Goal: Navigation & Orientation: Find specific page/section

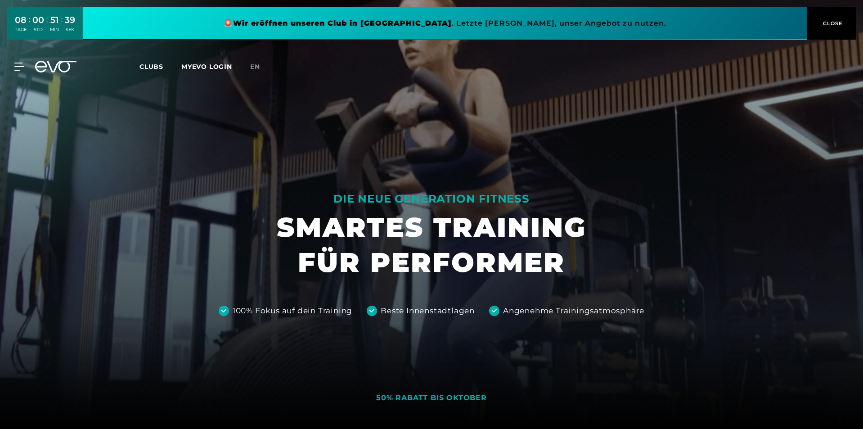
click at [158, 67] on span "Clubs" at bounding box center [152, 67] width 24 height 8
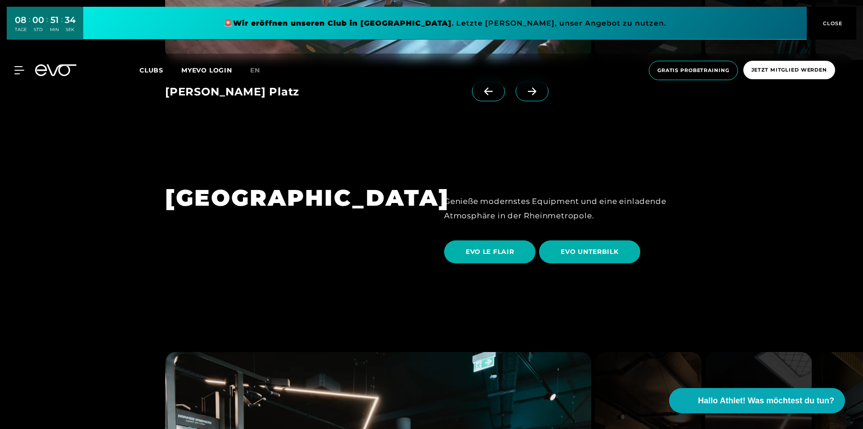
scroll to position [1665, 0]
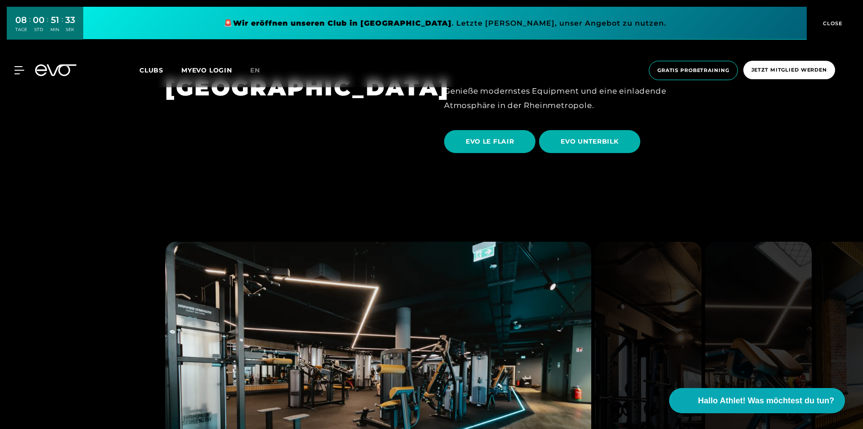
click at [149, 68] on span "Clubs" at bounding box center [152, 70] width 24 height 8
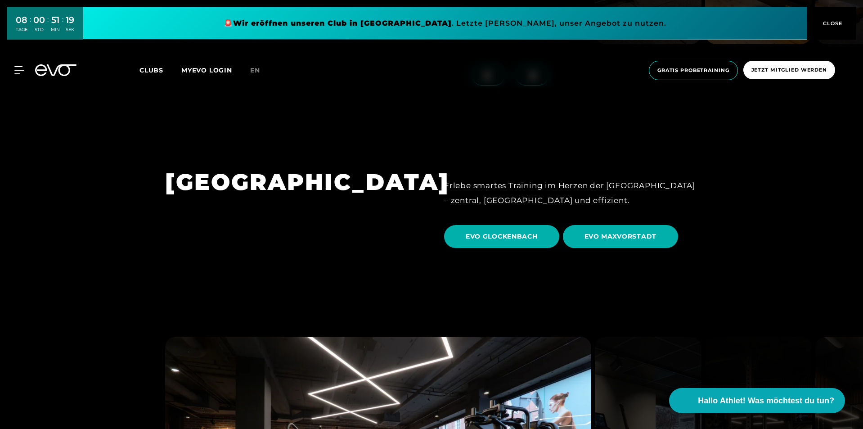
scroll to position [2700, 0]
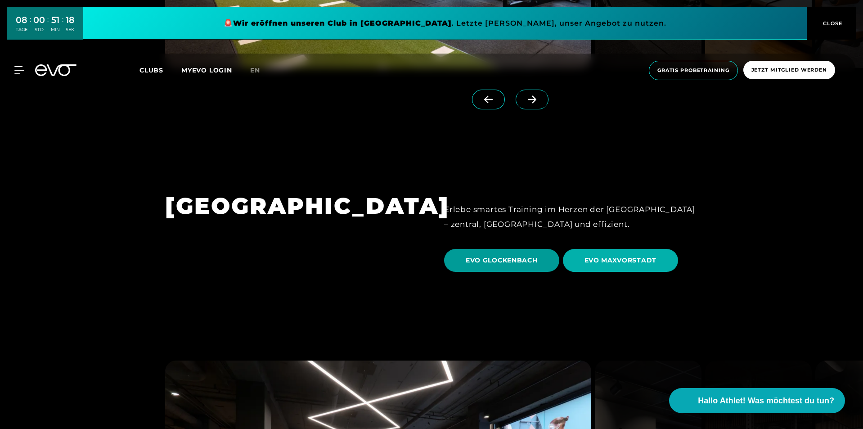
click at [481, 256] on span "EVO GLOCKENBACH" at bounding box center [502, 260] width 72 height 9
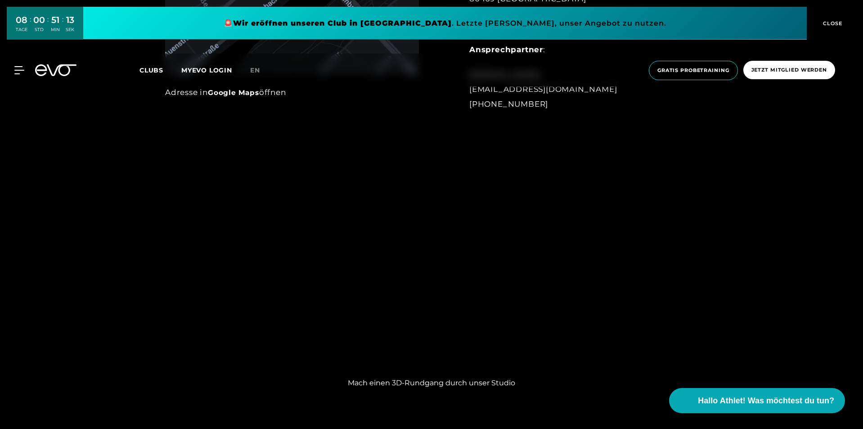
scroll to position [765, 0]
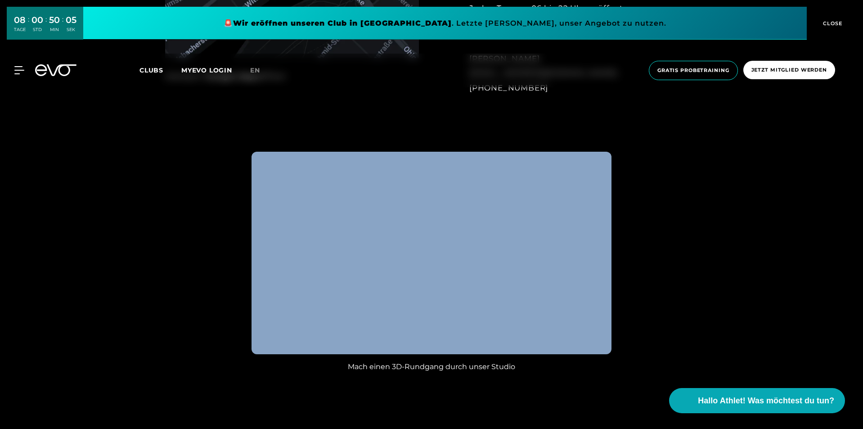
drag, startPoint x: 623, startPoint y: 287, endPoint x: 610, endPoint y: 284, distance: 13.0
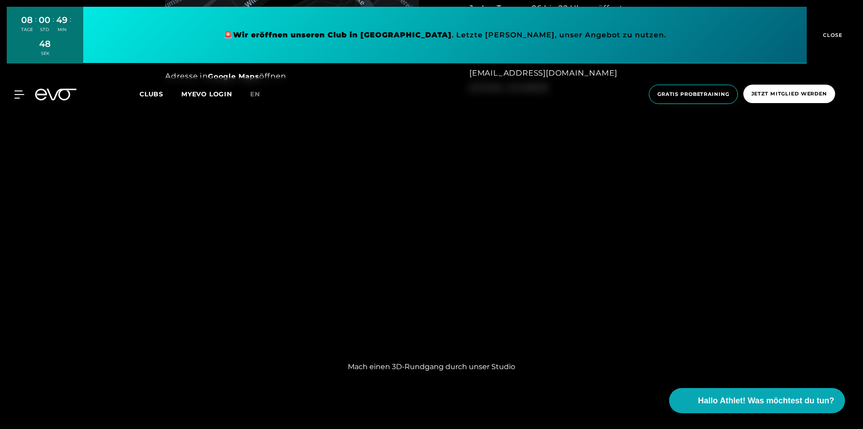
drag, startPoint x: 752, startPoint y: 238, endPoint x: 722, endPoint y: 240, distance: 30.2
click at [749, 238] on div "Mach einen 3D-Rundgang durch unser Studio" at bounding box center [431, 261] width 863 height 249
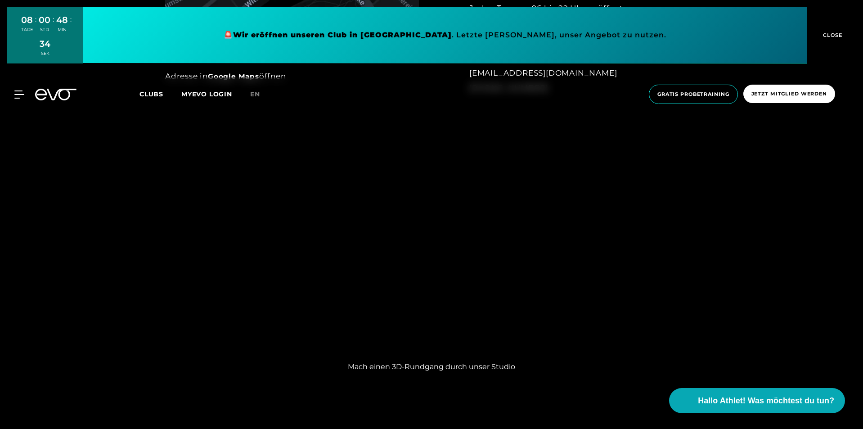
click at [708, 225] on div "Mach einen 3D-Rundgang durch unser Studio" at bounding box center [431, 261] width 863 height 249
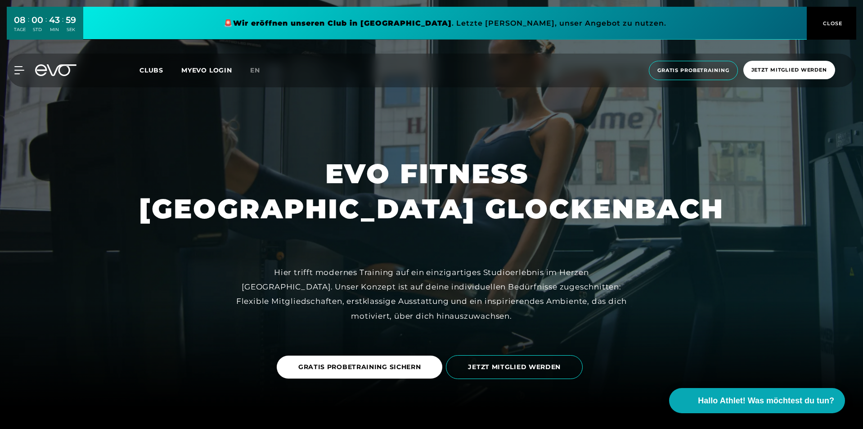
scroll to position [0, 0]
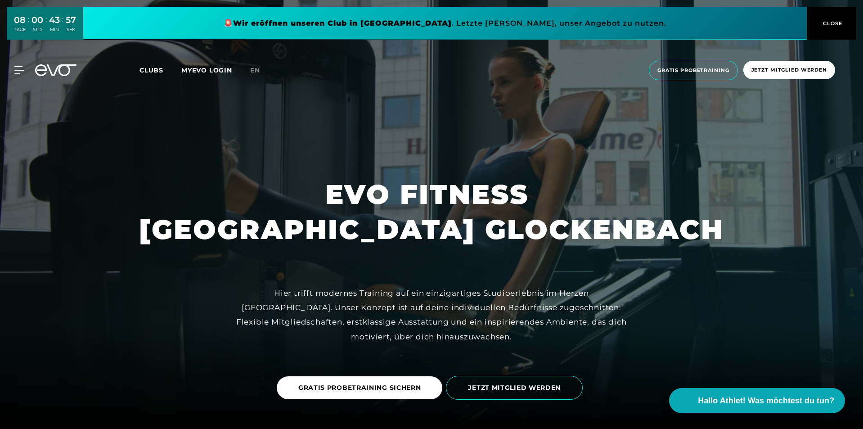
click at [143, 70] on span "Clubs" at bounding box center [152, 70] width 24 height 8
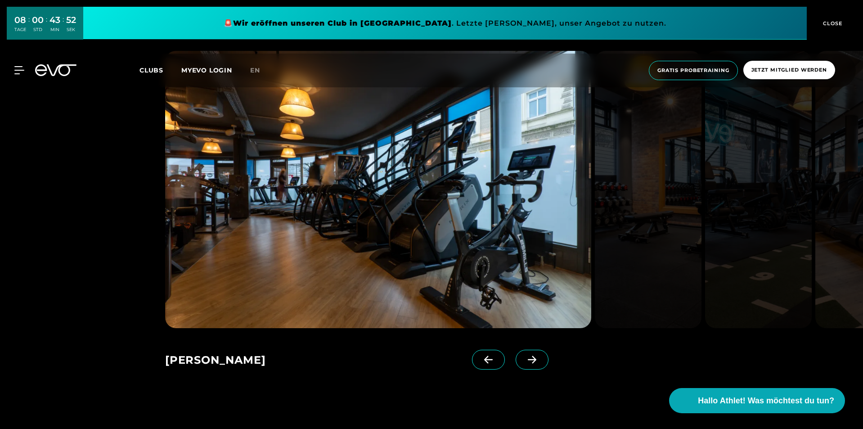
scroll to position [630, 0]
click at [524, 357] on icon at bounding box center [532, 359] width 16 height 8
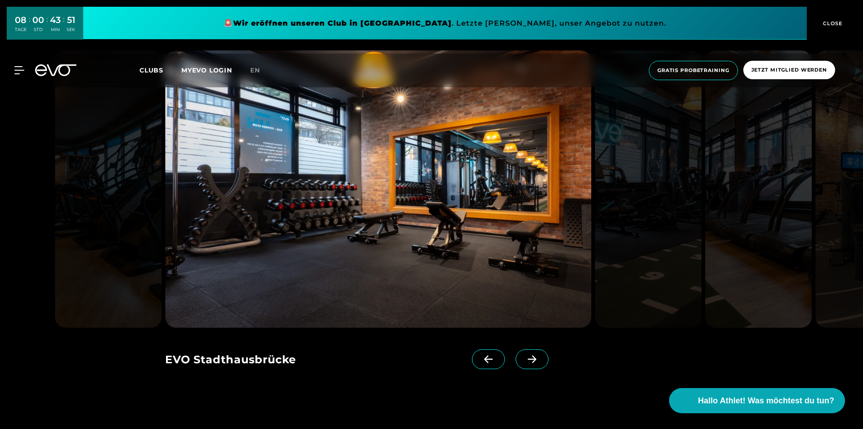
click at [524, 356] on icon at bounding box center [532, 359] width 16 height 8
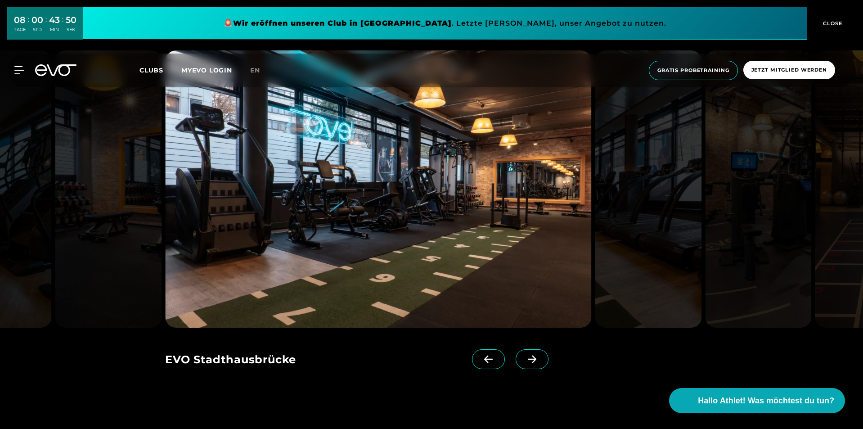
click at [524, 356] on icon at bounding box center [532, 359] width 16 height 8
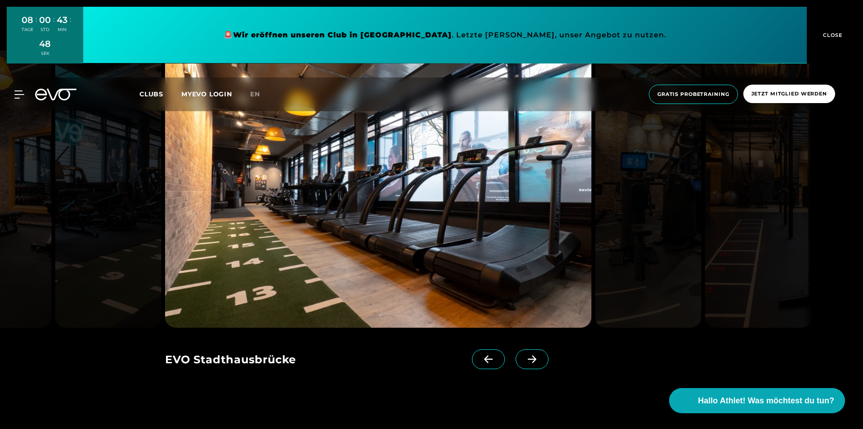
click at [524, 356] on icon at bounding box center [532, 359] width 16 height 8
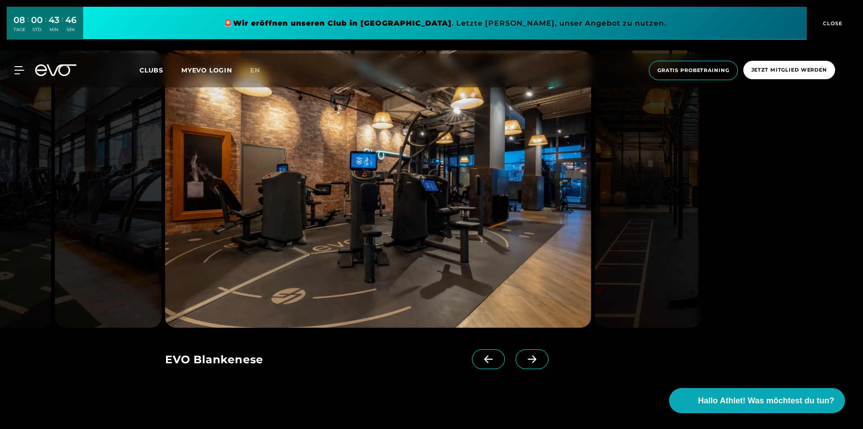
click at [524, 356] on icon at bounding box center [532, 359] width 16 height 8
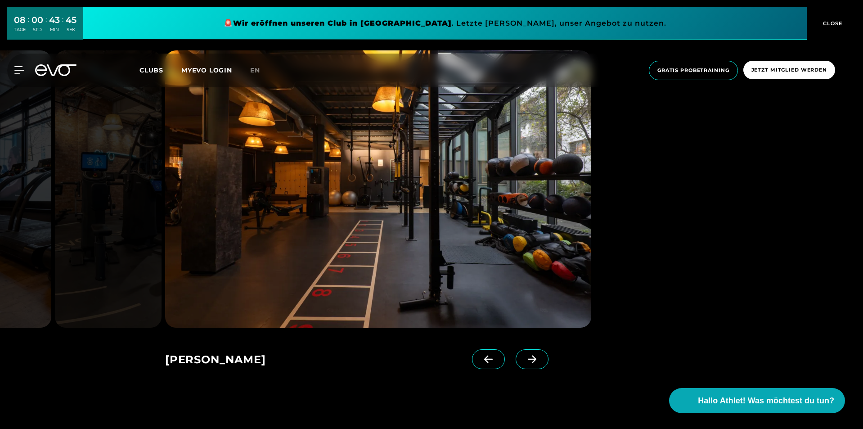
click at [524, 356] on icon at bounding box center [532, 359] width 16 height 8
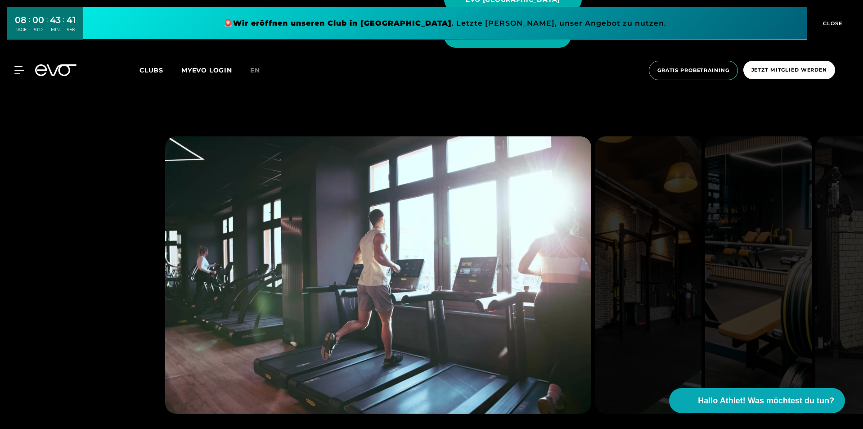
scroll to position [1215, 0]
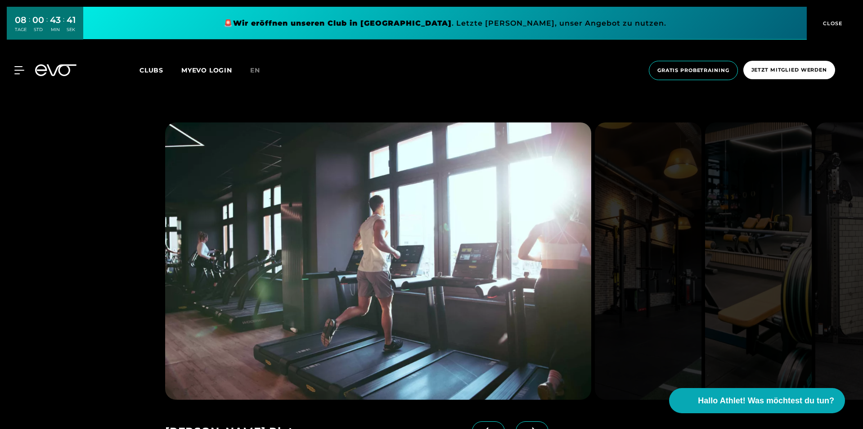
click at [516, 421] on span at bounding box center [532, 431] width 33 height 20
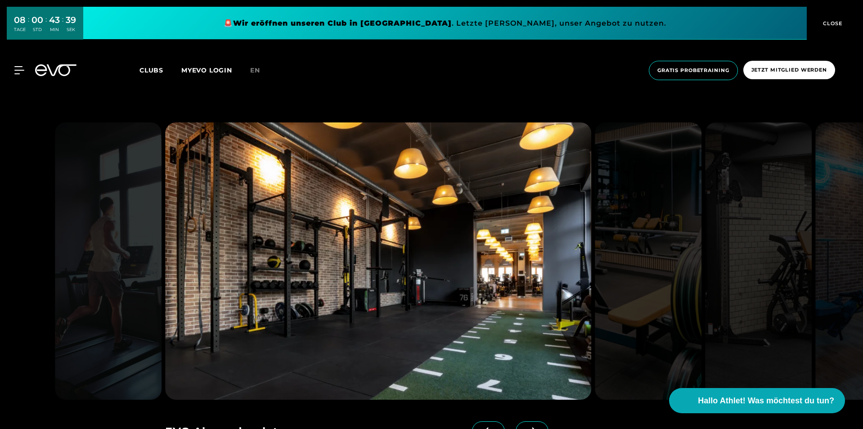
click at [516, 421] on span at bounding box center [532, 431] width 33 height 20
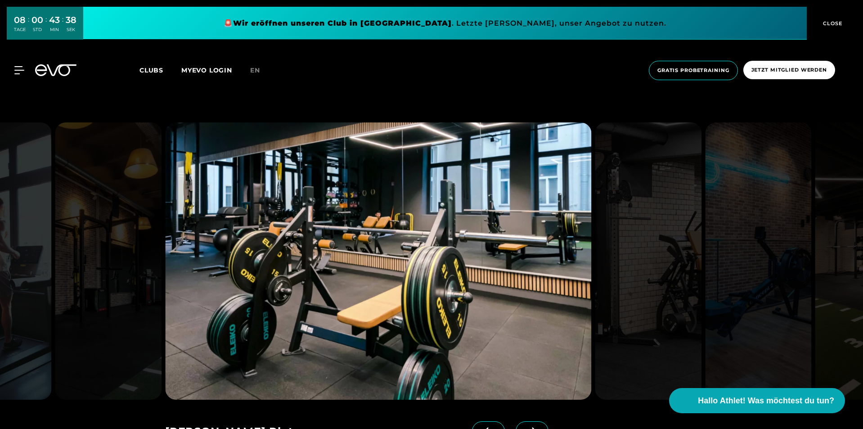
click at [516, 421] on span at bounding box center [532, 431] width 33 height 20
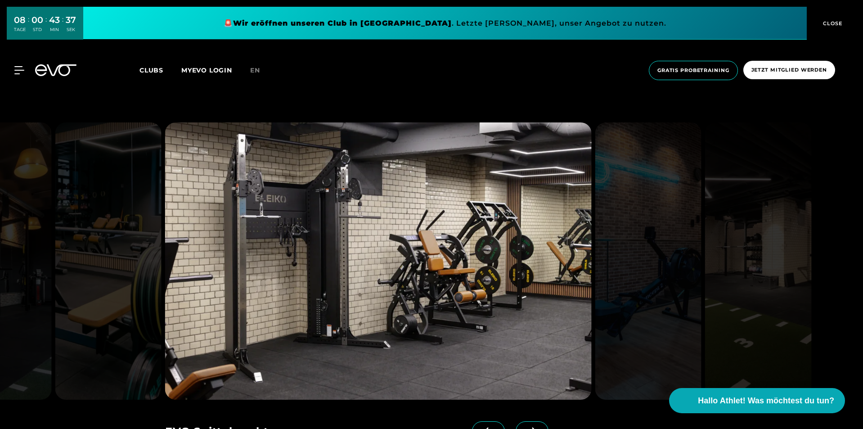
click at [516, 421] on span at bounding box center [532, 431] width 33 height 20
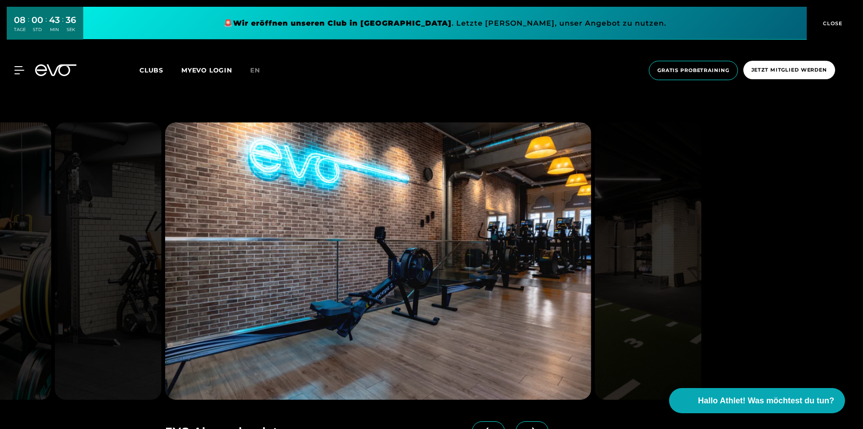
click at [516, 421] on span at bounding box center [532, 431] width 33 height 20
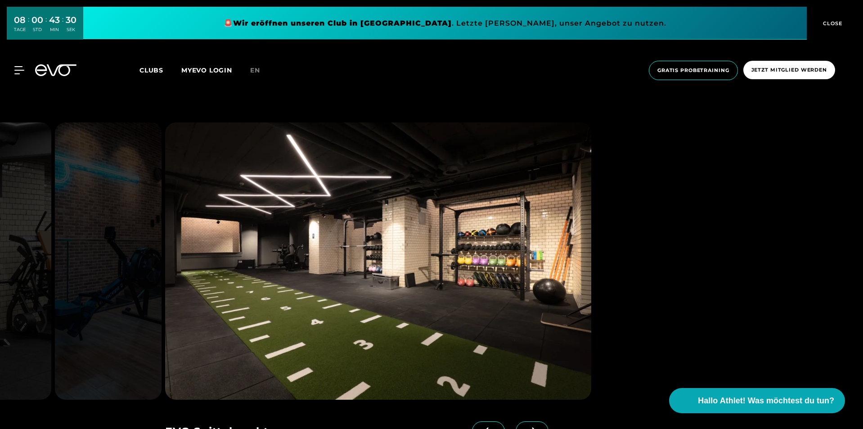
click at [472, 421] on span at bounding box center [488, 431] width 33 height 20
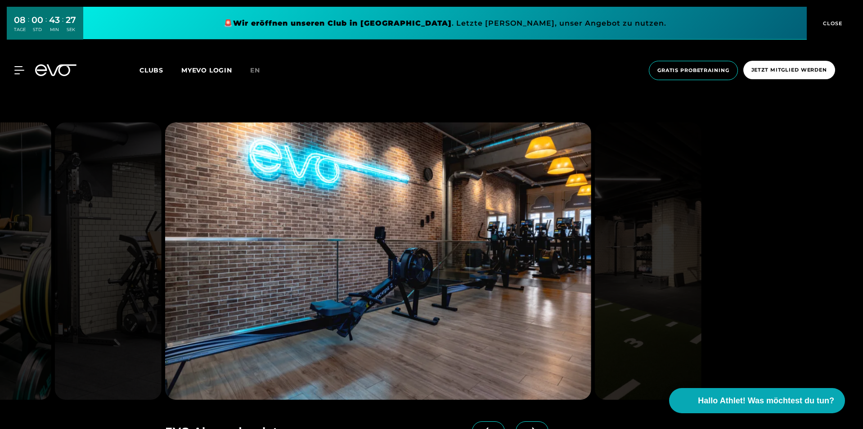
click at [524, 427] on icon at bounding box center [532, 431] width 16 height 8
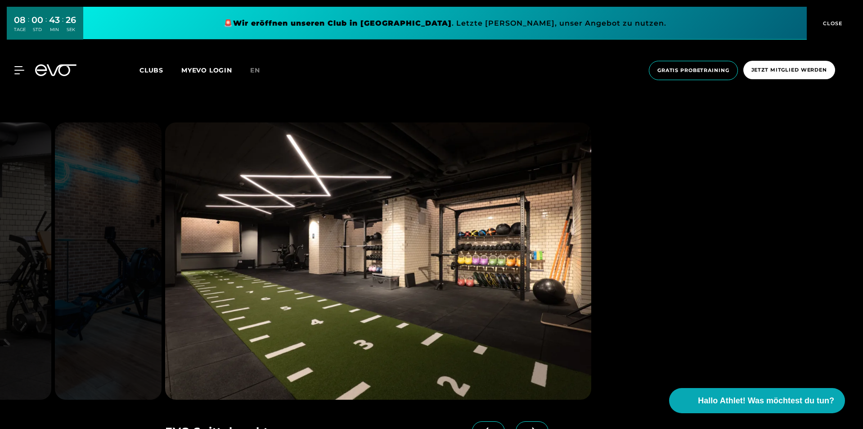
click at [524, 427] on icon at bounding box center [532, 431] width 16 height 8
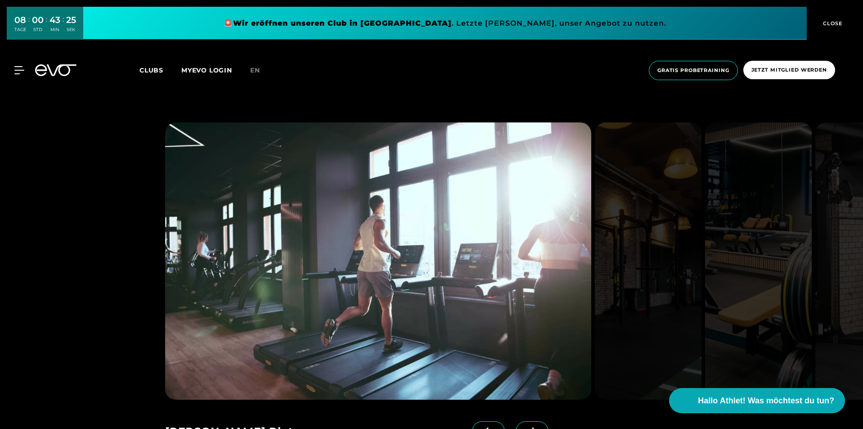
click at [524, 427] on icon at bounding box center [532, 431] width 16 height 8
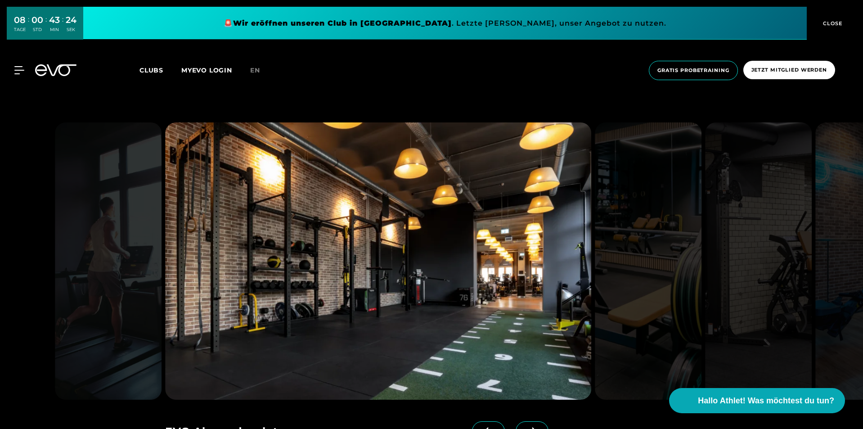
click at [524, 427] on icon at bounding box center [532, 431] width 16 height 8
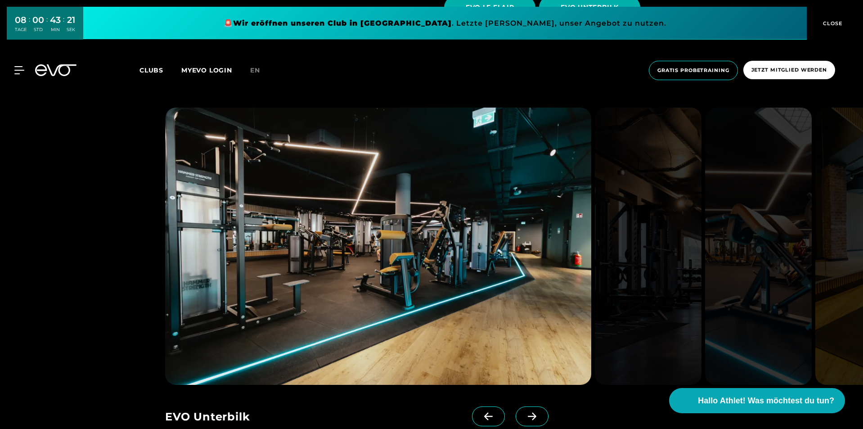
scroll to position [1800, 0]
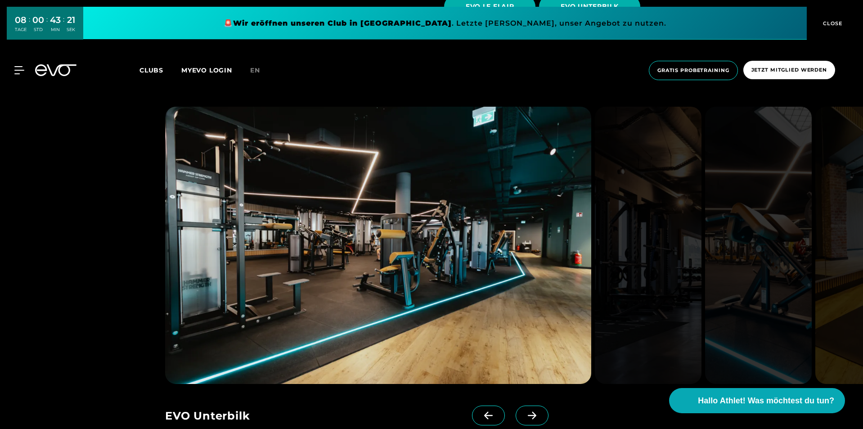
click at [522, 405] on span at bounding box center [532, 415] width 33 height 20
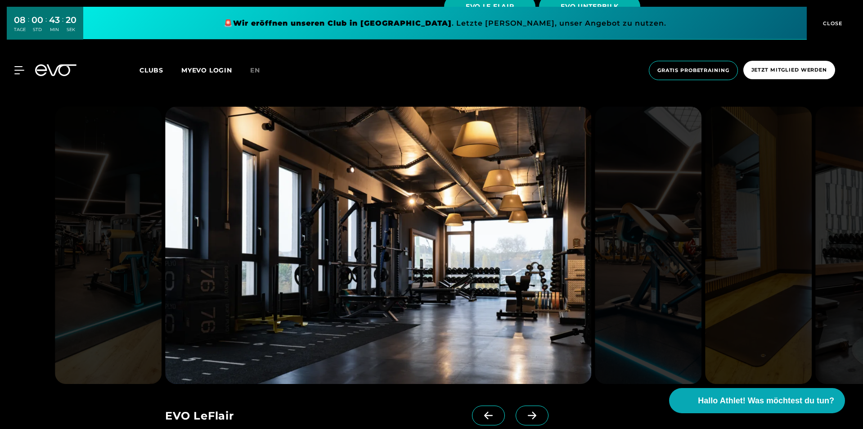
click at [522, 405] on span at bounding box center [532, 415] width 33 height 20
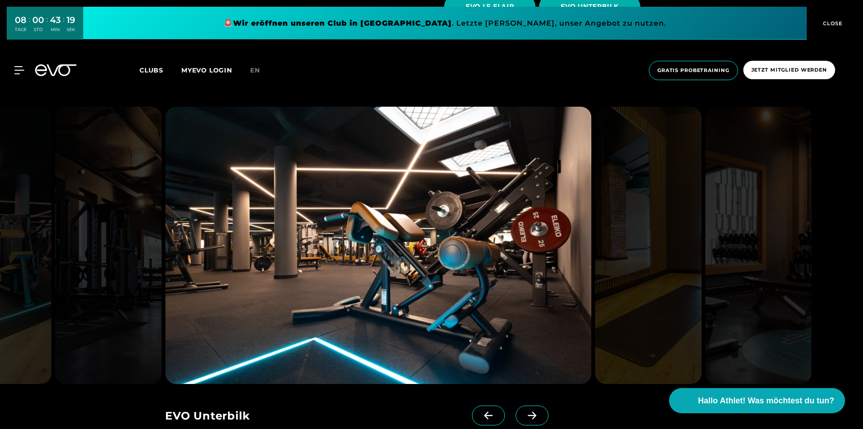
click at [524, 411] on icon at bounding box center [532, 415] width 16 height 8
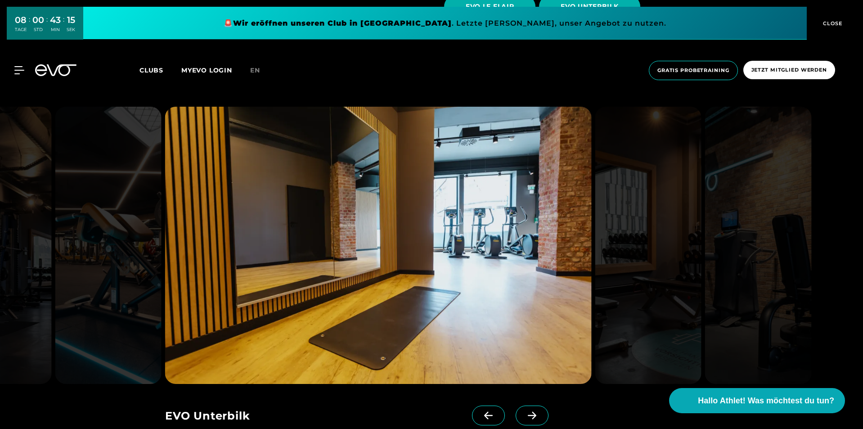
click at [523, 405] on span at bounding box center [532, 415] width 33 height 20
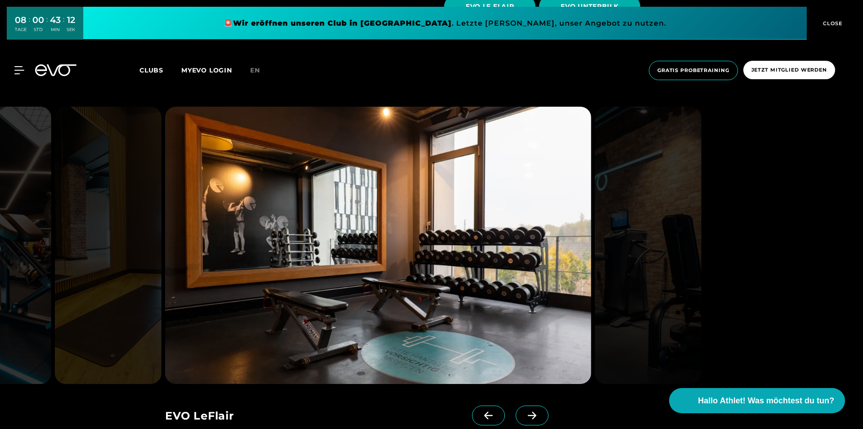
click at [524, 411] on icon at bounding box center [532, 415] width 16 height 8
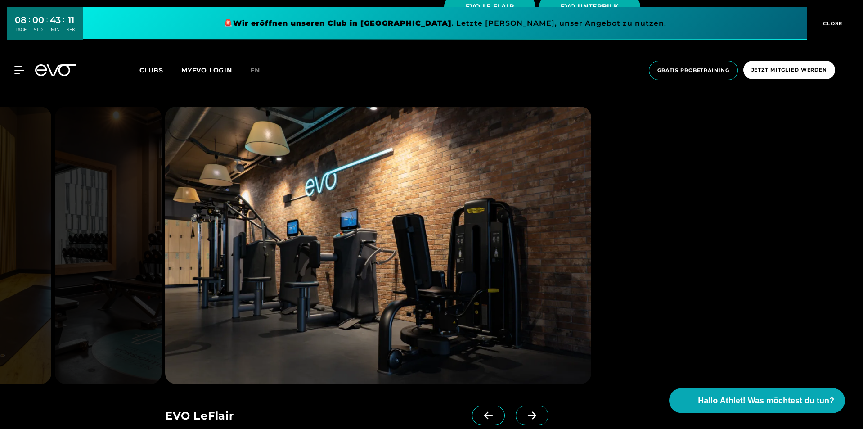
click at [524, 411] on icon at bounding box center [532, 415] width 16 height 8
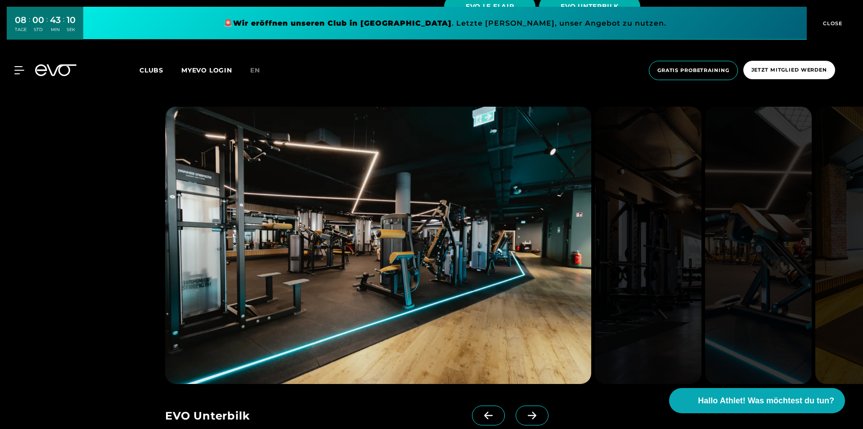
click at [524, 411] on icon at bounding box center [532, 415] width 16 height 8
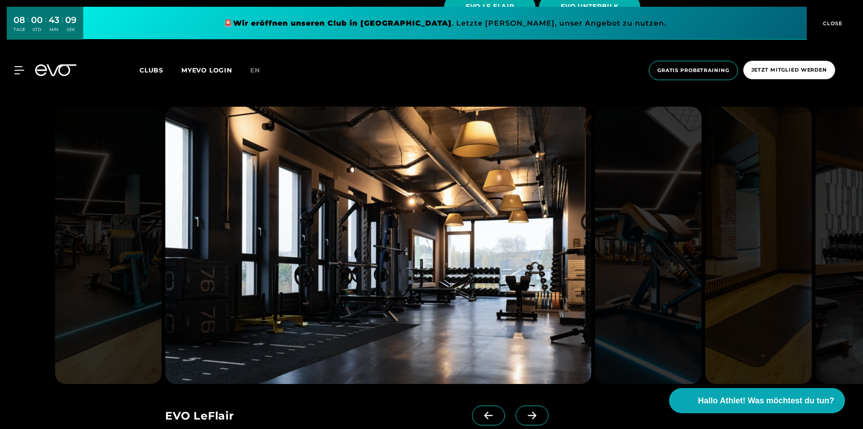
click at [524, 411] on icon at bounding box center [532, 415] width 16 height 8
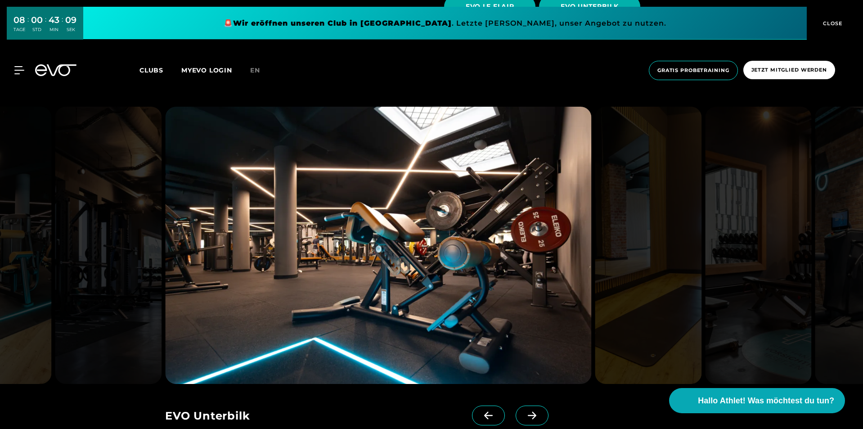
click at [524, 411] on icon at bounding box center [532, 415] width 16 height 8
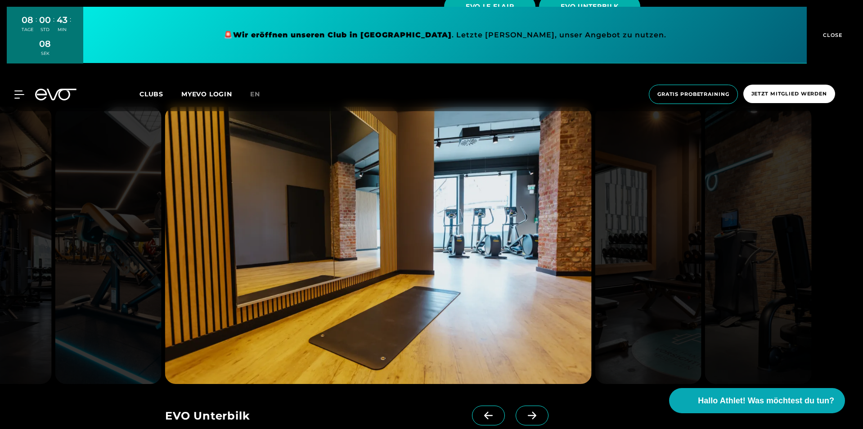
click at [524, 411] on icon at bounding box center [532, 415] width 16 height 8
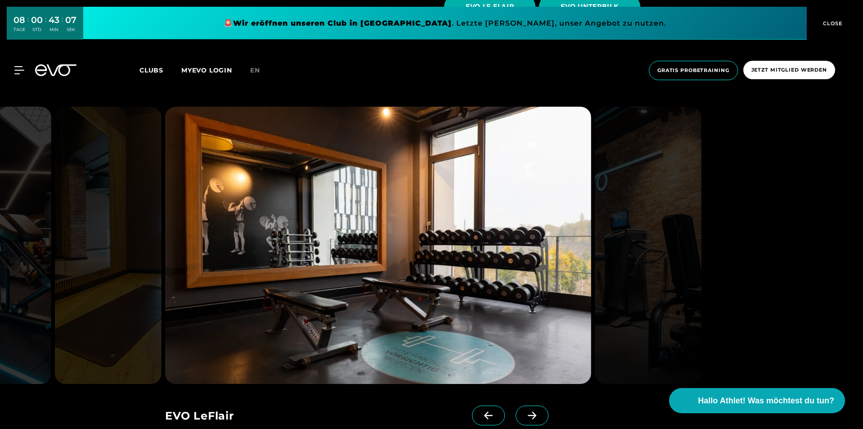
click at [524, 411] on icon at bounding box center [532, 415] width 16 height 8
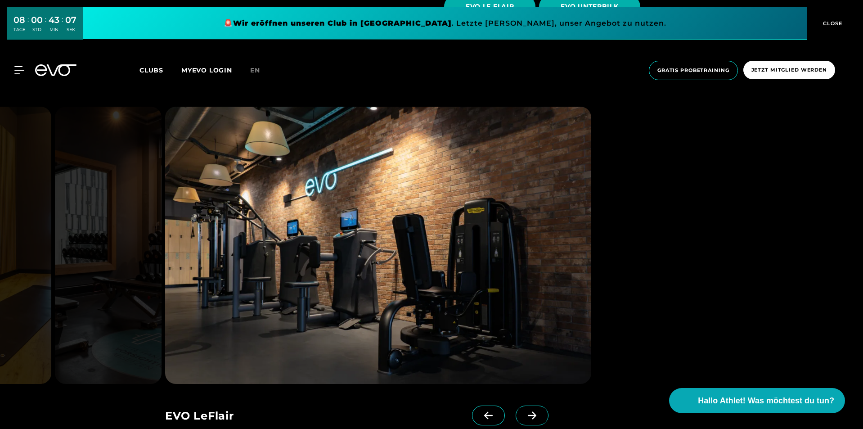
click at [524, 411] on icon at bounding box center [532, 415] width 16 height 8
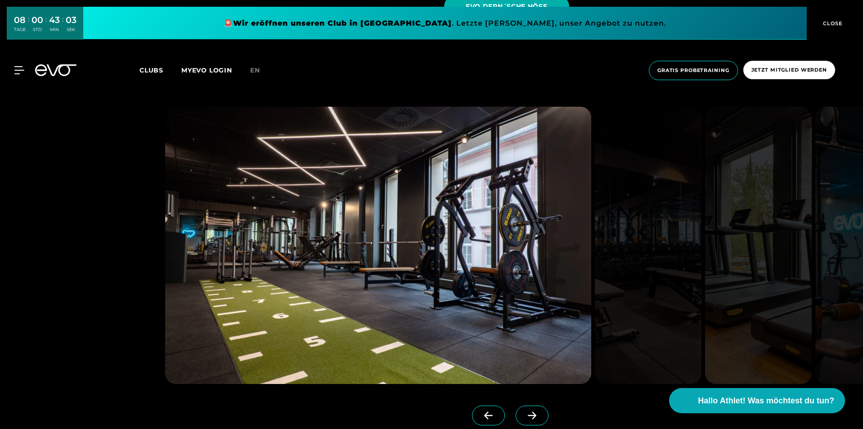
scroll to position [2385, 0]
click at [524, 405] on span at bounding box center [532, 415] width 33 height 20
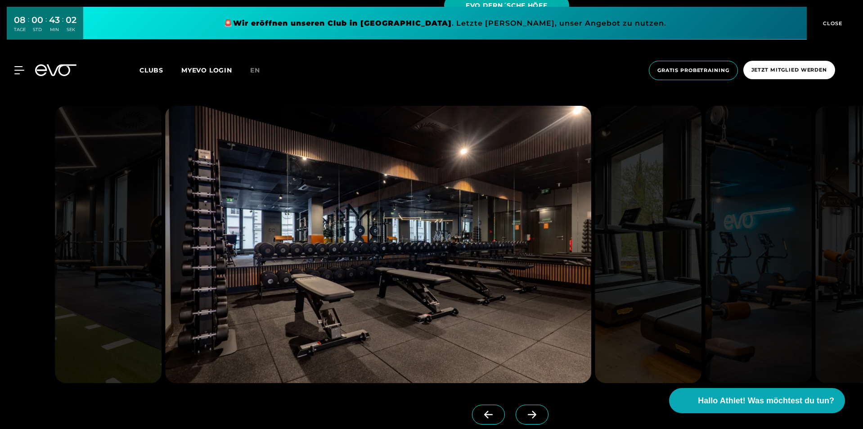
click at [524, 405] on span at bounding box center [532, 415] width 33 height 20
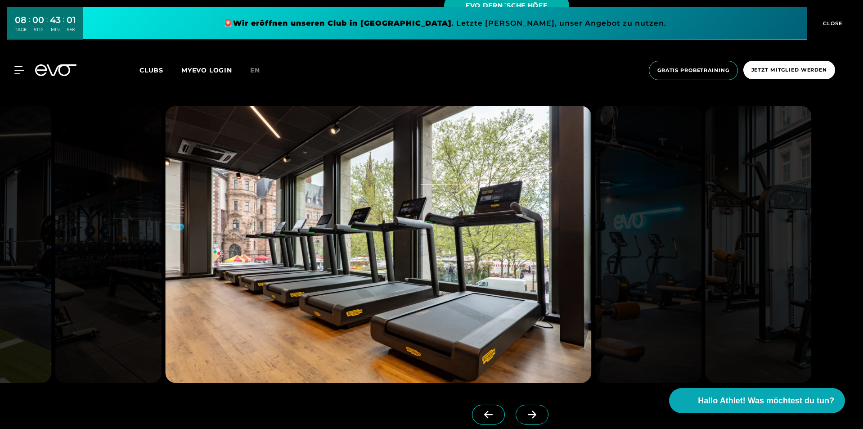
click at [472, 405] on span at bounding box center [488, 415] width 33 height 20
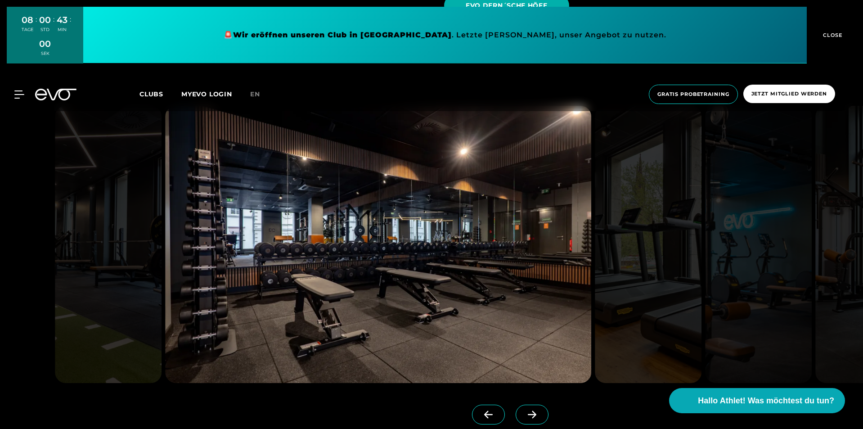
click at [524, 410] on icon at bounding box center [532, 414] width 16 height 8
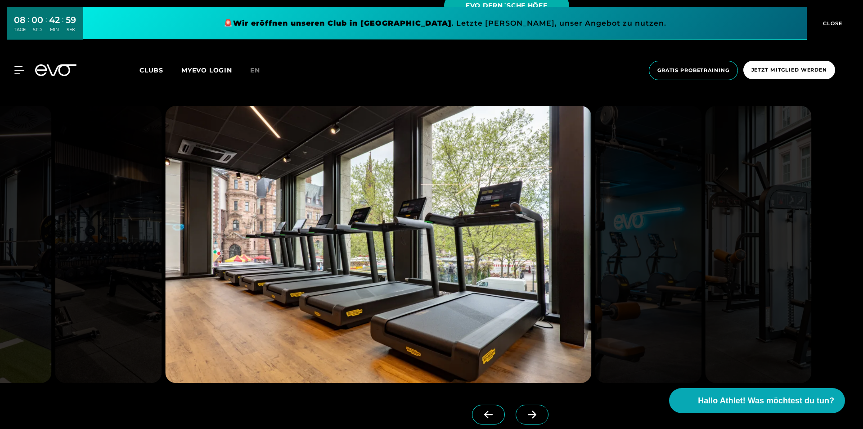
click at [524, 410] on icon at bounding box center [532, 414] width 16 height 8
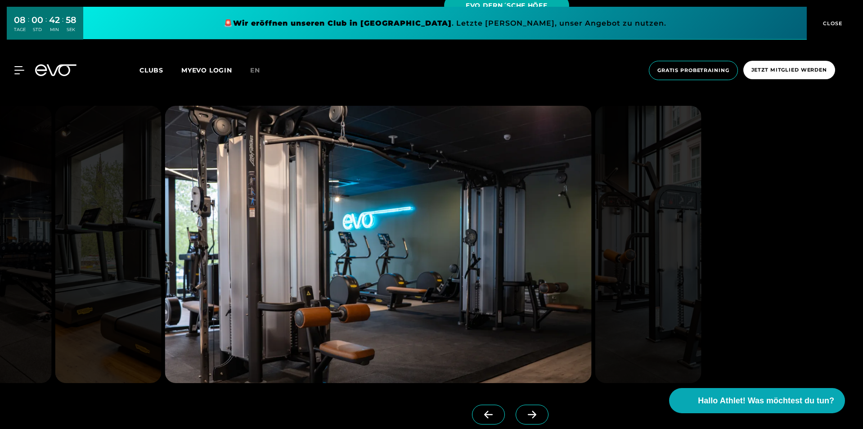
click at [524, 410] on icon at bounding box center [532, 414] width 16 height 8
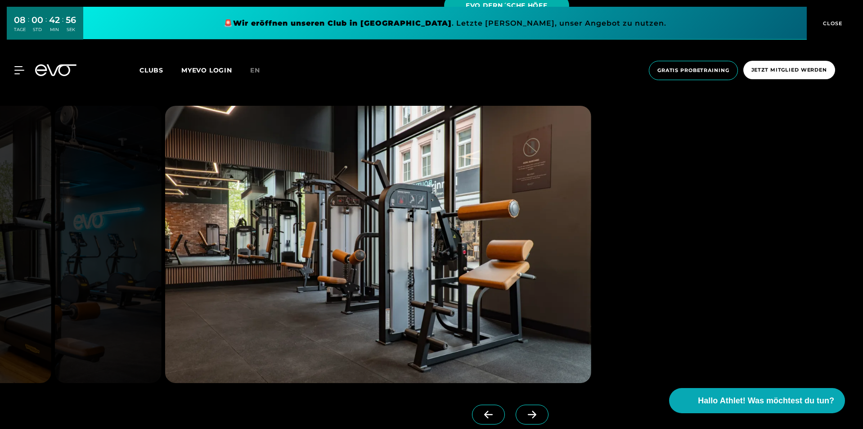
click at [524, 410] on icon at bounding box center [532, 414] width 16 height 8
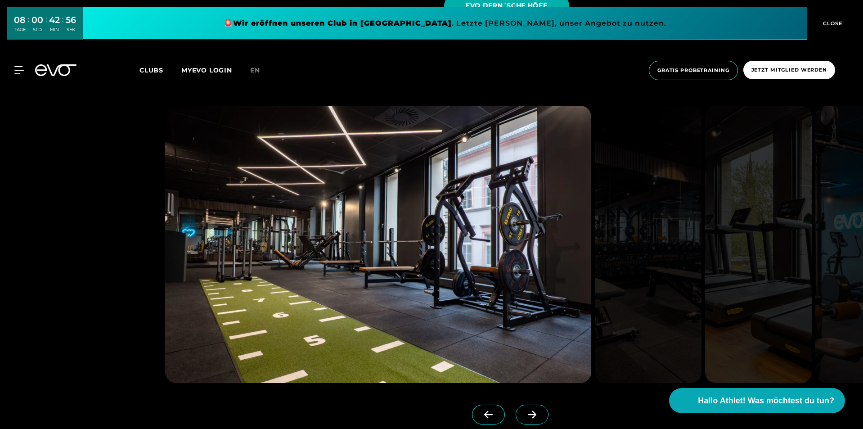
click at [524, 410] on icon at bounding box center [532, 414] width 16 height 8
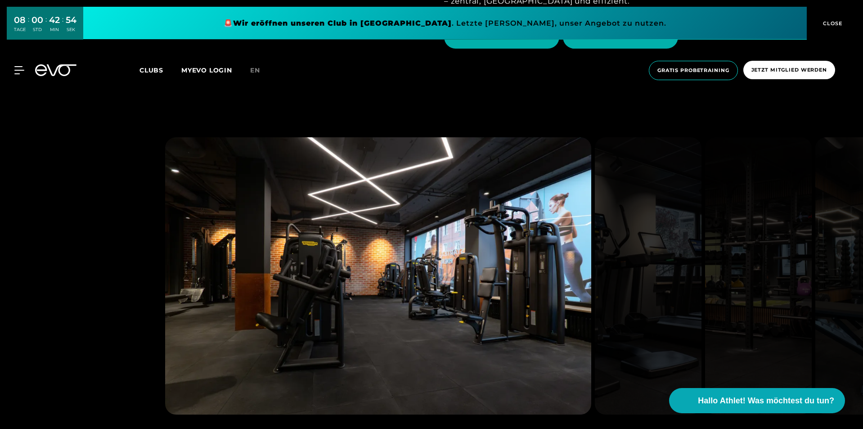
scroll to position [2925, 0]
